Goal: Transaction & Acquisition: Purchase product/service

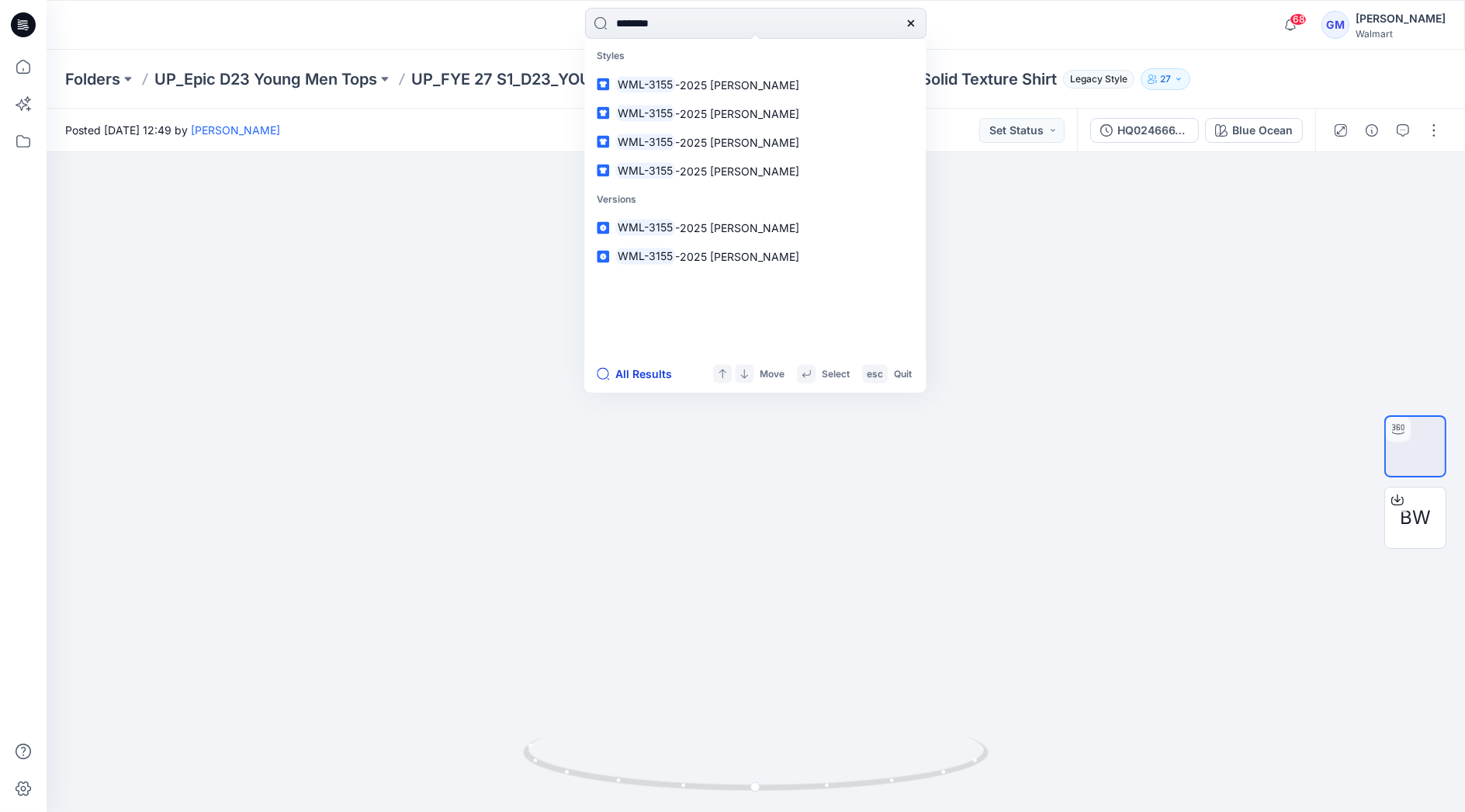
type input "********"
click at [630, 372] on button "All Results" at bounding box center [639, 373] width 85 height 18
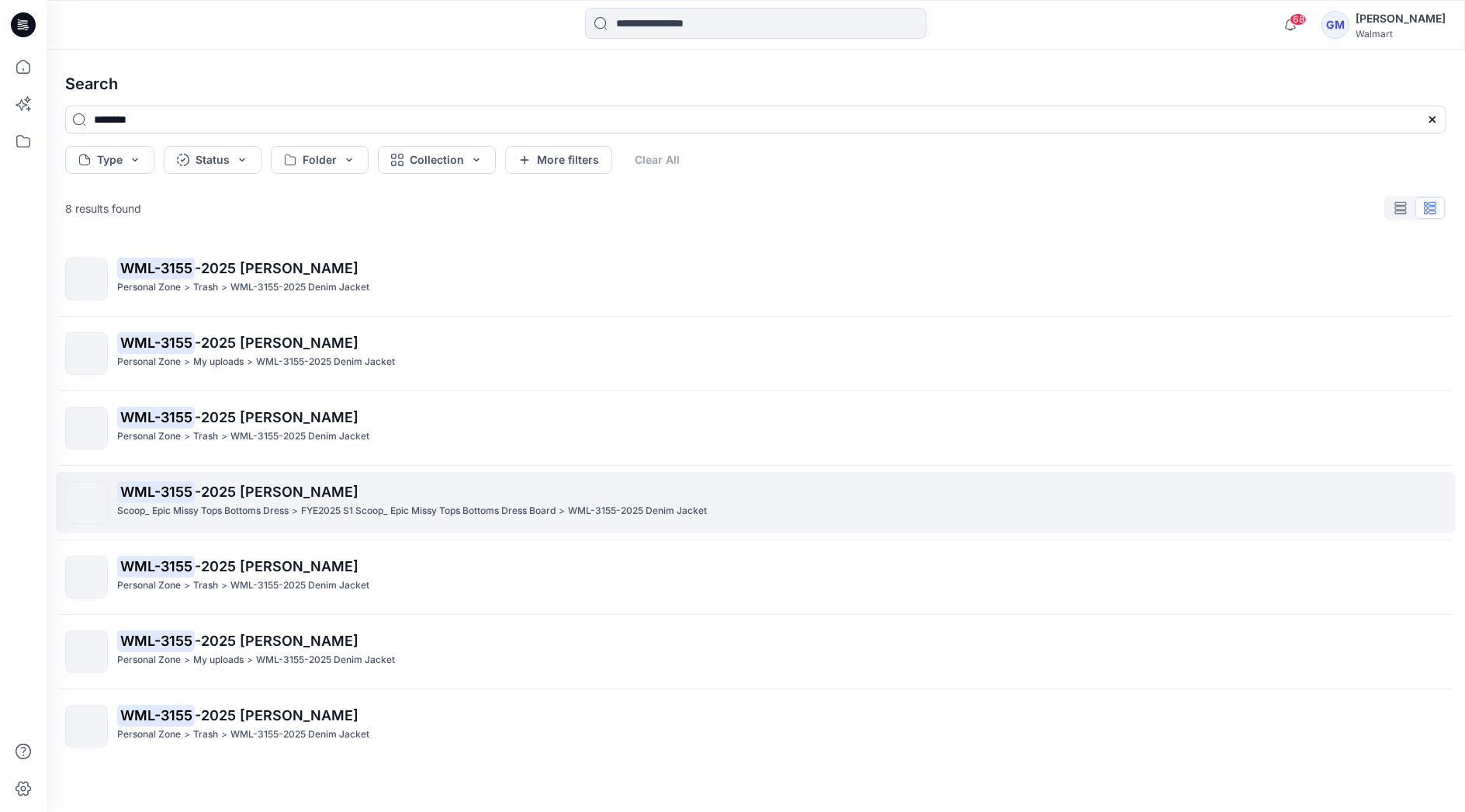
click at [265, 489] on span "-2025 [PERSON_NAME]" at bounding box center [276, 492] width 164 height 17
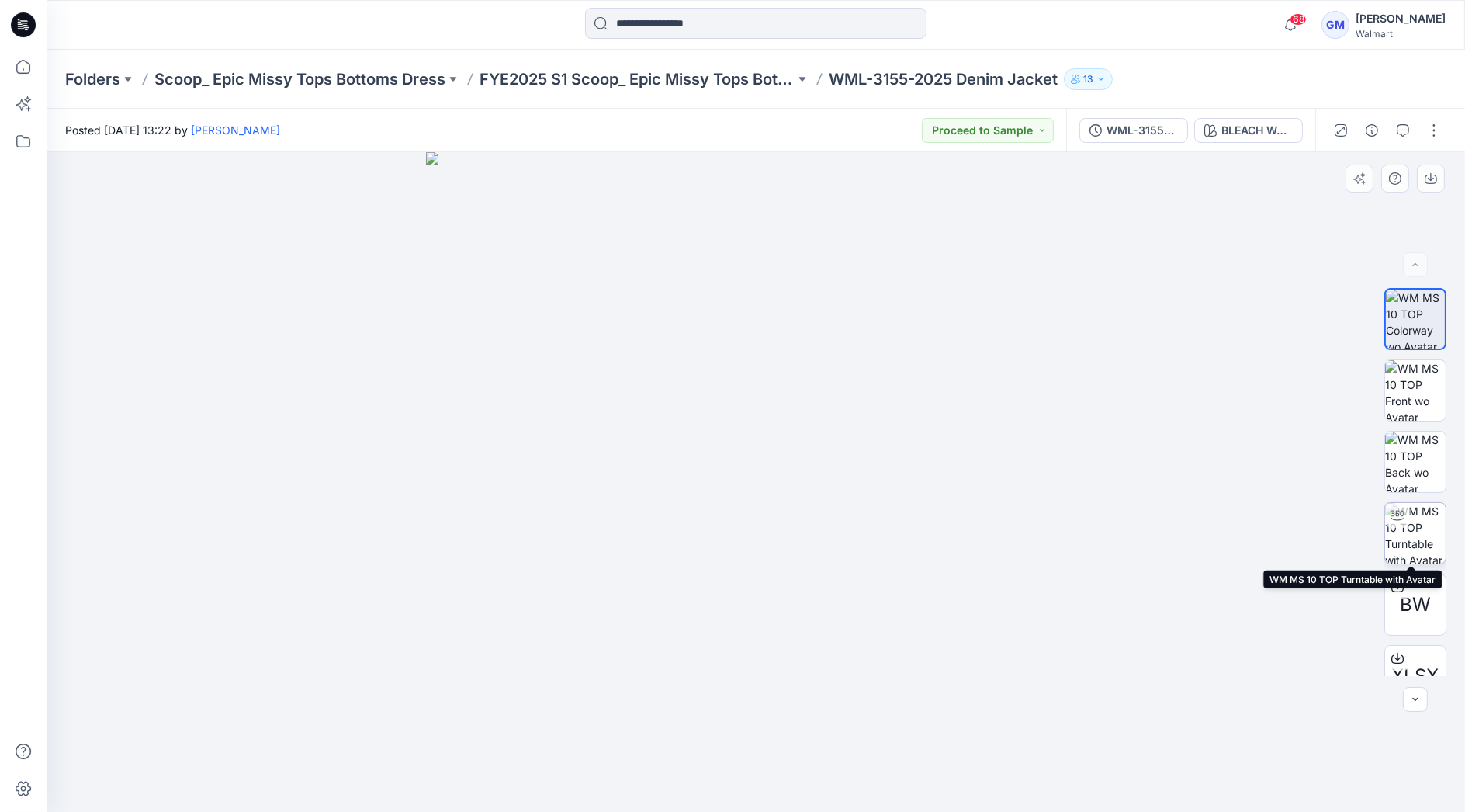
click at [1422, 530] on img at bounding box center [1416, 533] width 61 height 61
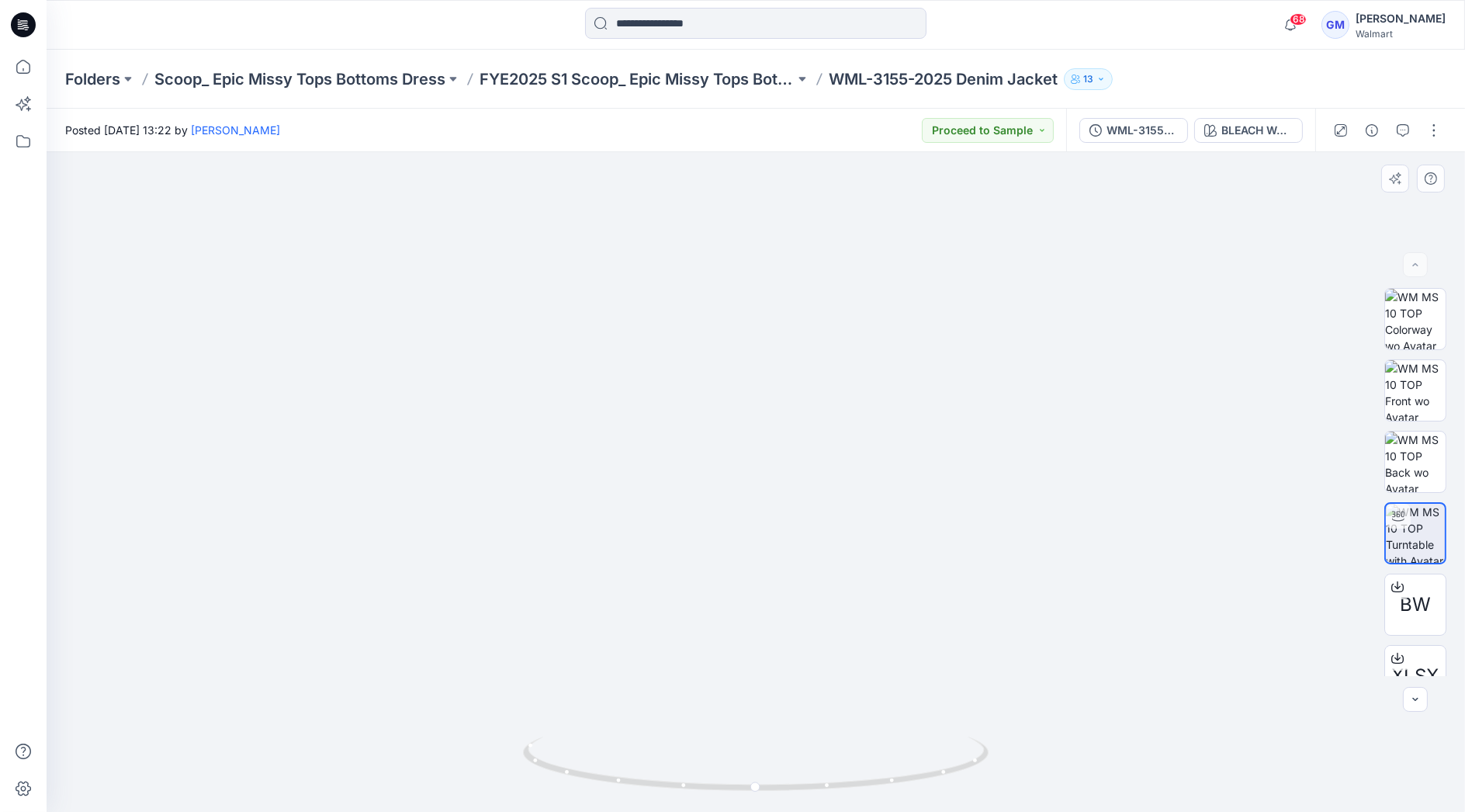
drag, startPoint x: 769, startPoint y: 543, endPoint x: 769, endPoint y: 578, distance: 35.0
click at [769, 578] on img at bounding box center [756, 465] width 976 height 694
